Goal: Find specific page/section: Locate a particular part of the current website

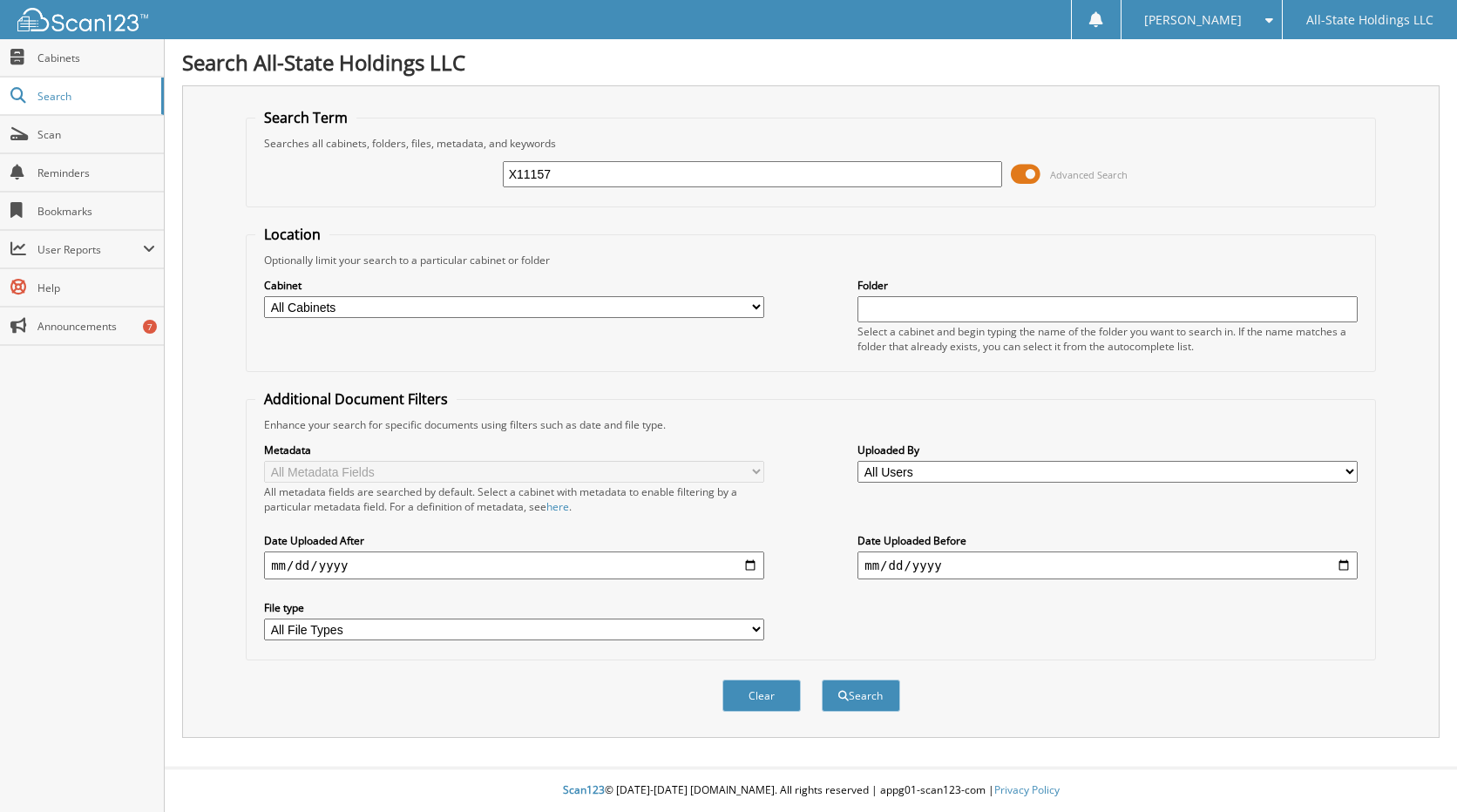
type input "X11157"
click at [822, 679] on button "Search" at bounding box center [861, 695] width 78 height 32
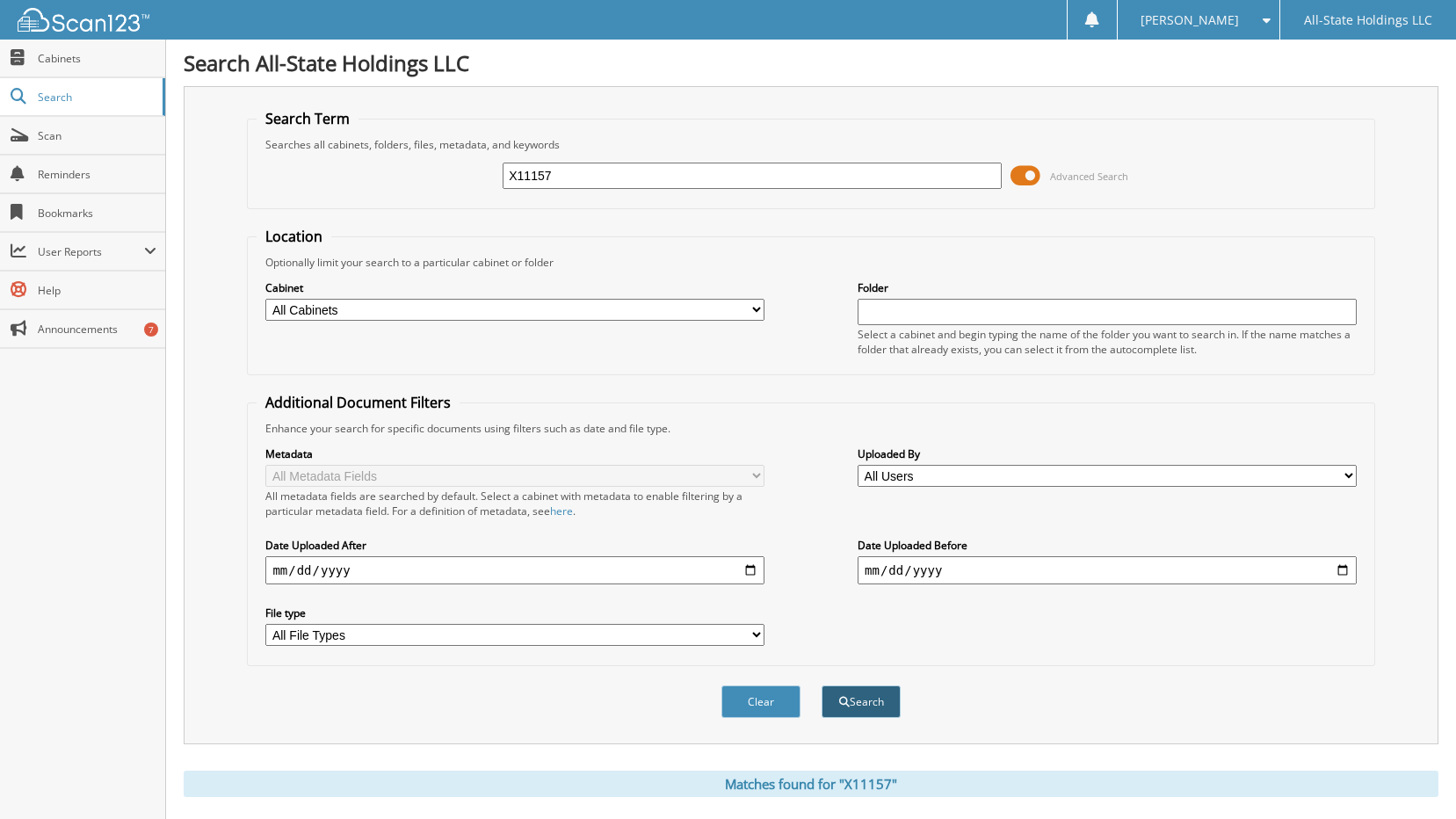
click at [876, 694] on button "Search" at bounding box center [861, 701] width 79 height 32
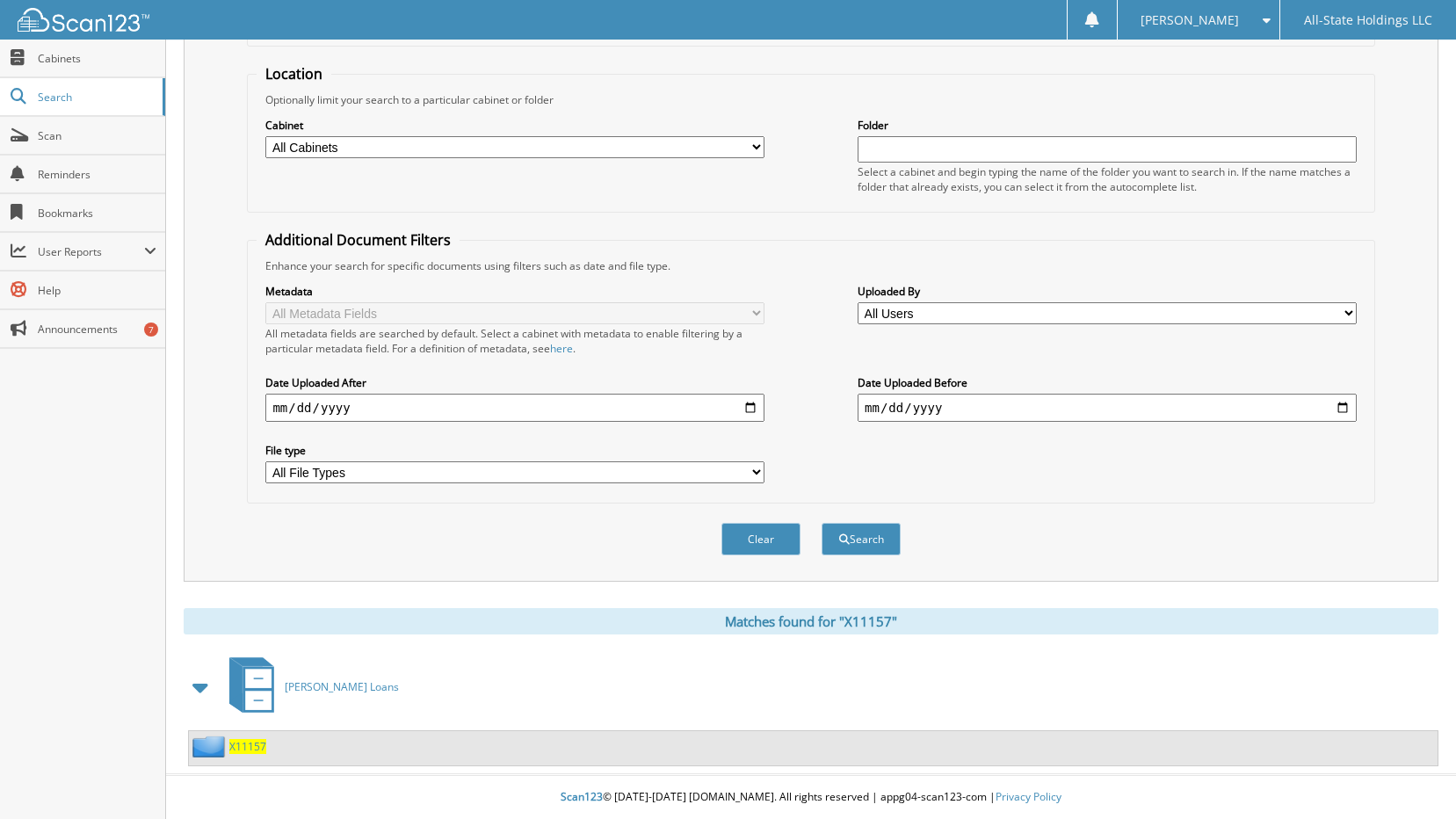
click at [248, 744] on span "X11157" at bounding box center [248, 746] width 37 height 15
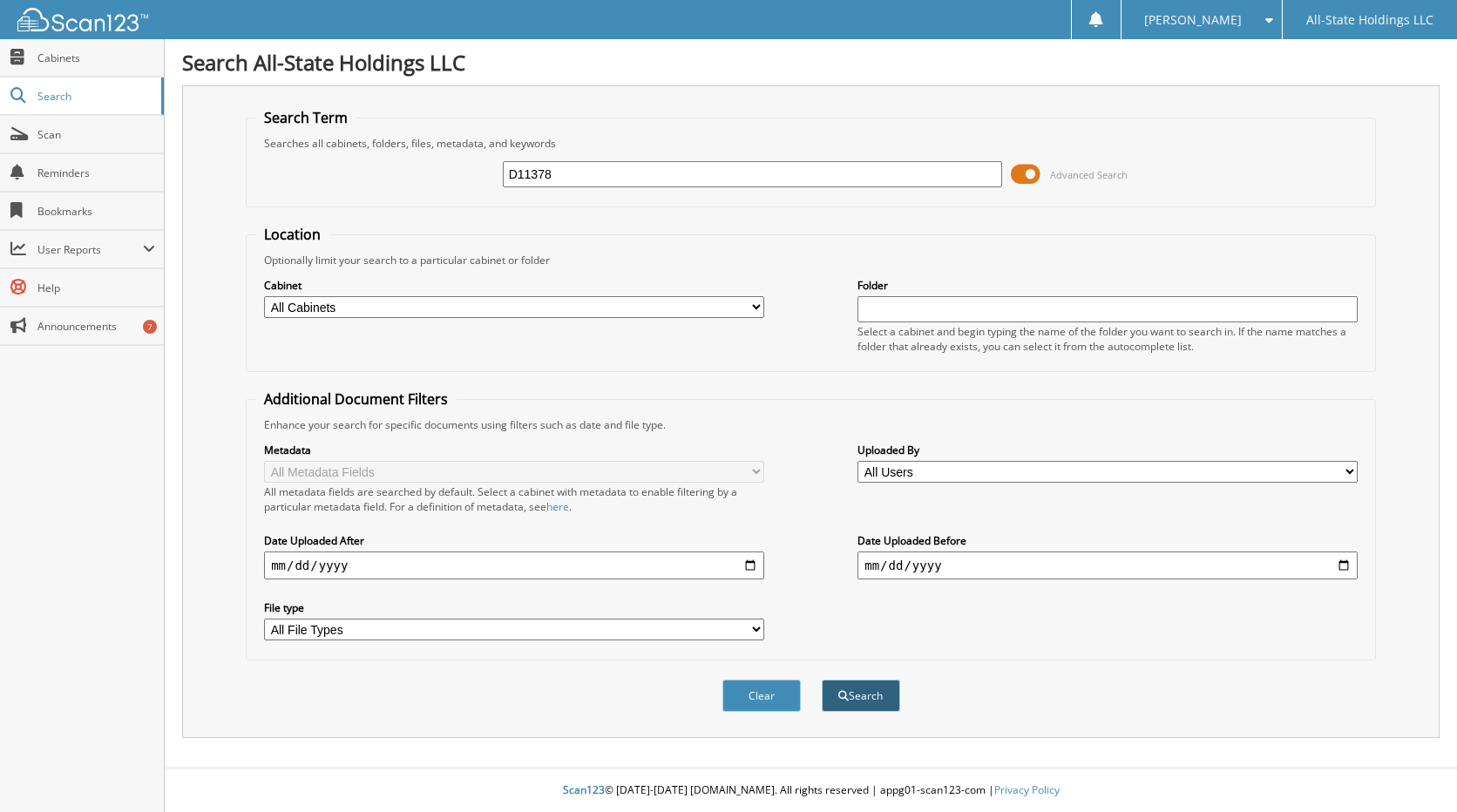
type input "D11378"
click at [857, 695] on button "Search" at bounding box center [861, 695] width 78 height 32
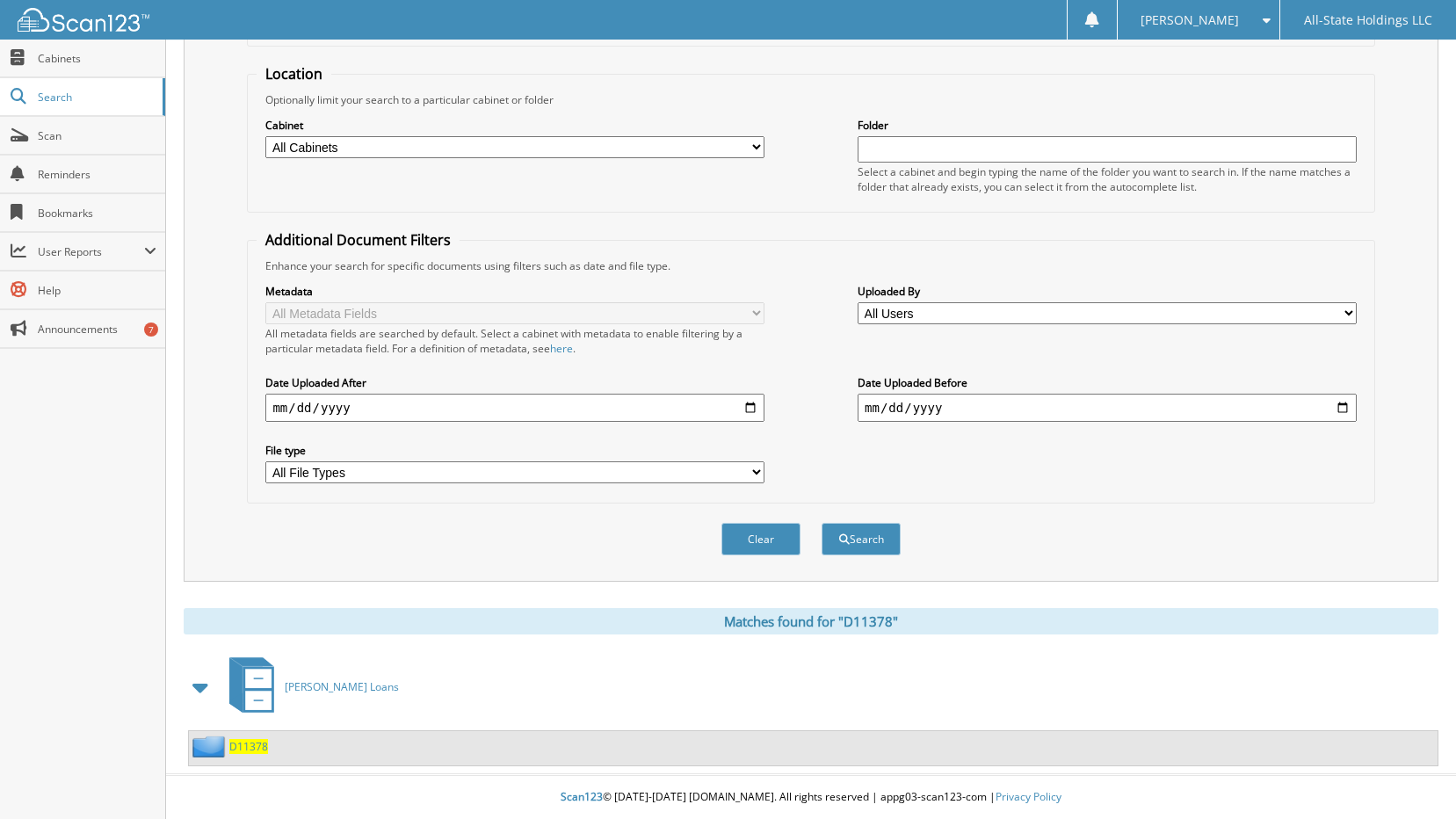
click at [240, 741] on span "D11378" at bounding box center [248, 746] width 39 height 15
